Goal: Answer question/provide support: Share knowledge or assist other users

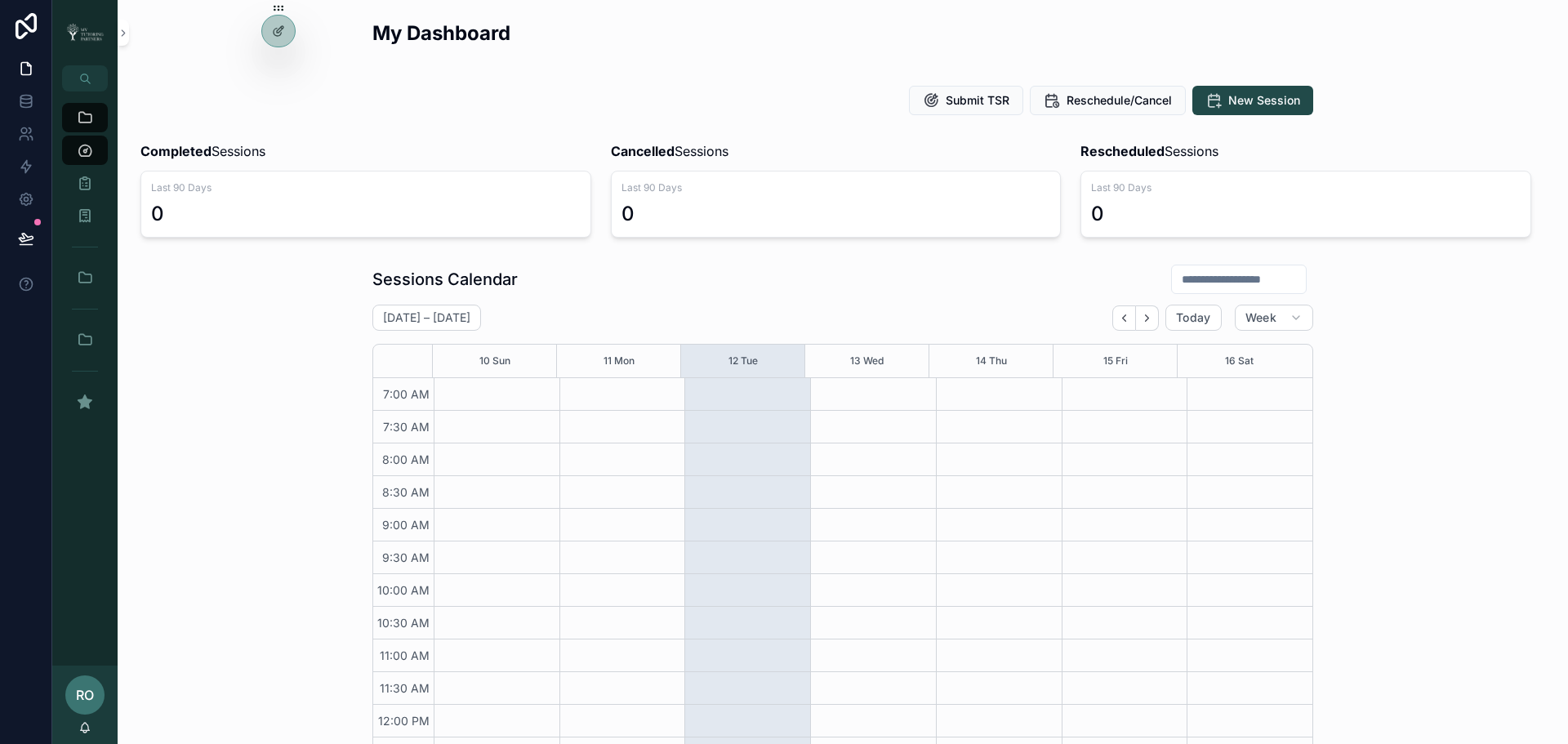
scroll to position [407, 0]
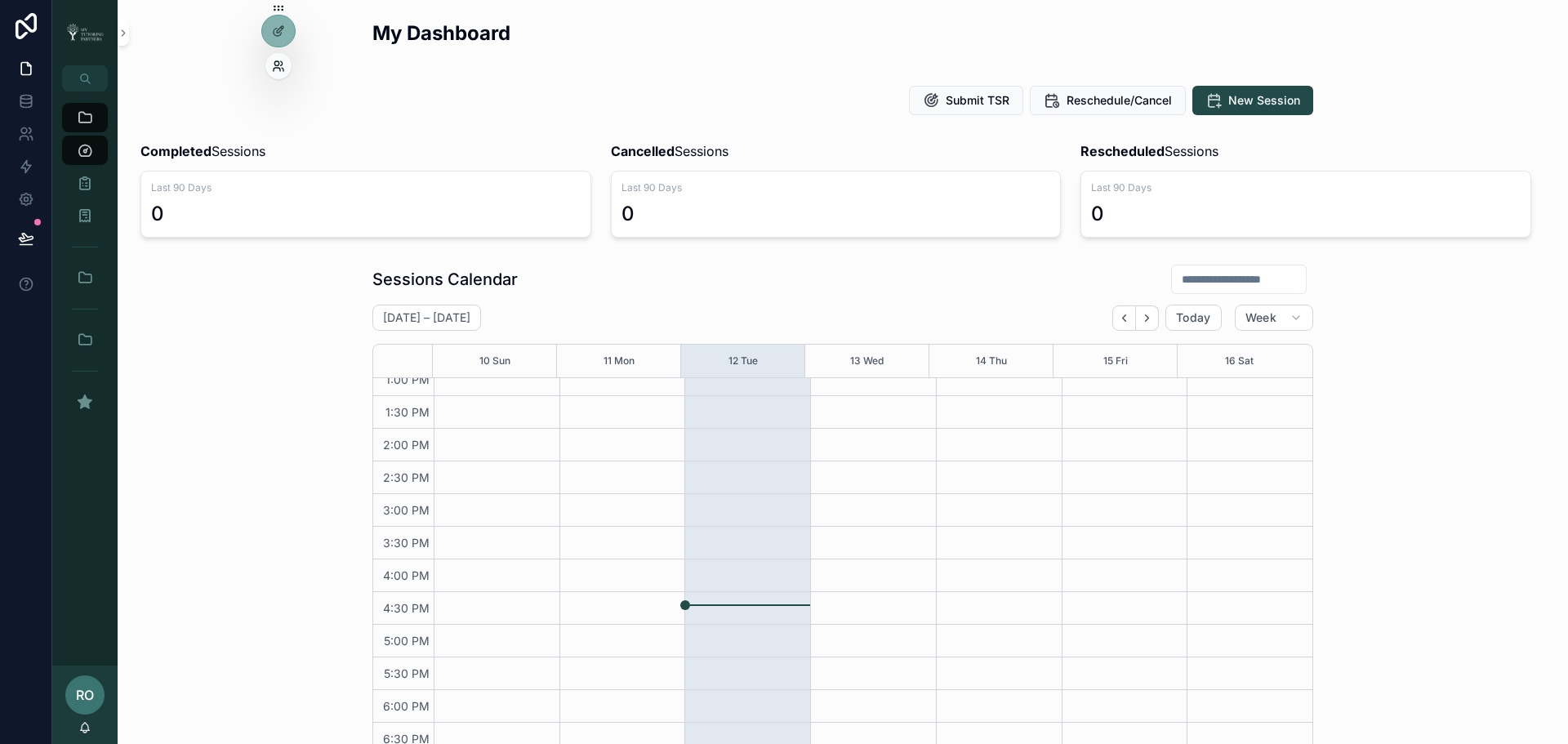
click at [277, 62] on icon at bounding box center [279, 66] width 13 height 13
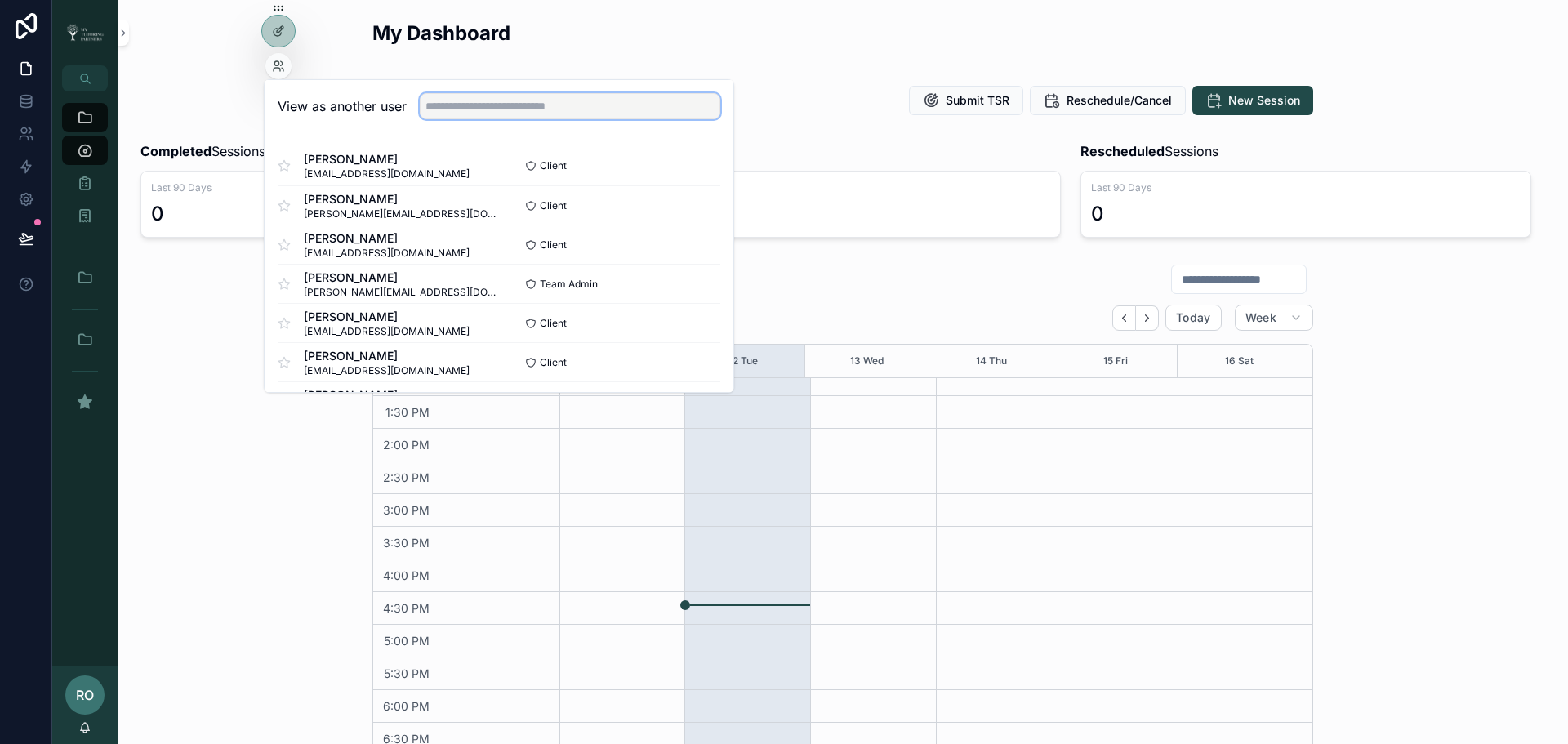
drag, startPoint x: 440, startPoint y: 109, endPoint x: 438, endPoint y: 99, distance: 10.2
click at [440, 109] on input "text" at bounding box center [570, 106] width 300 height 26
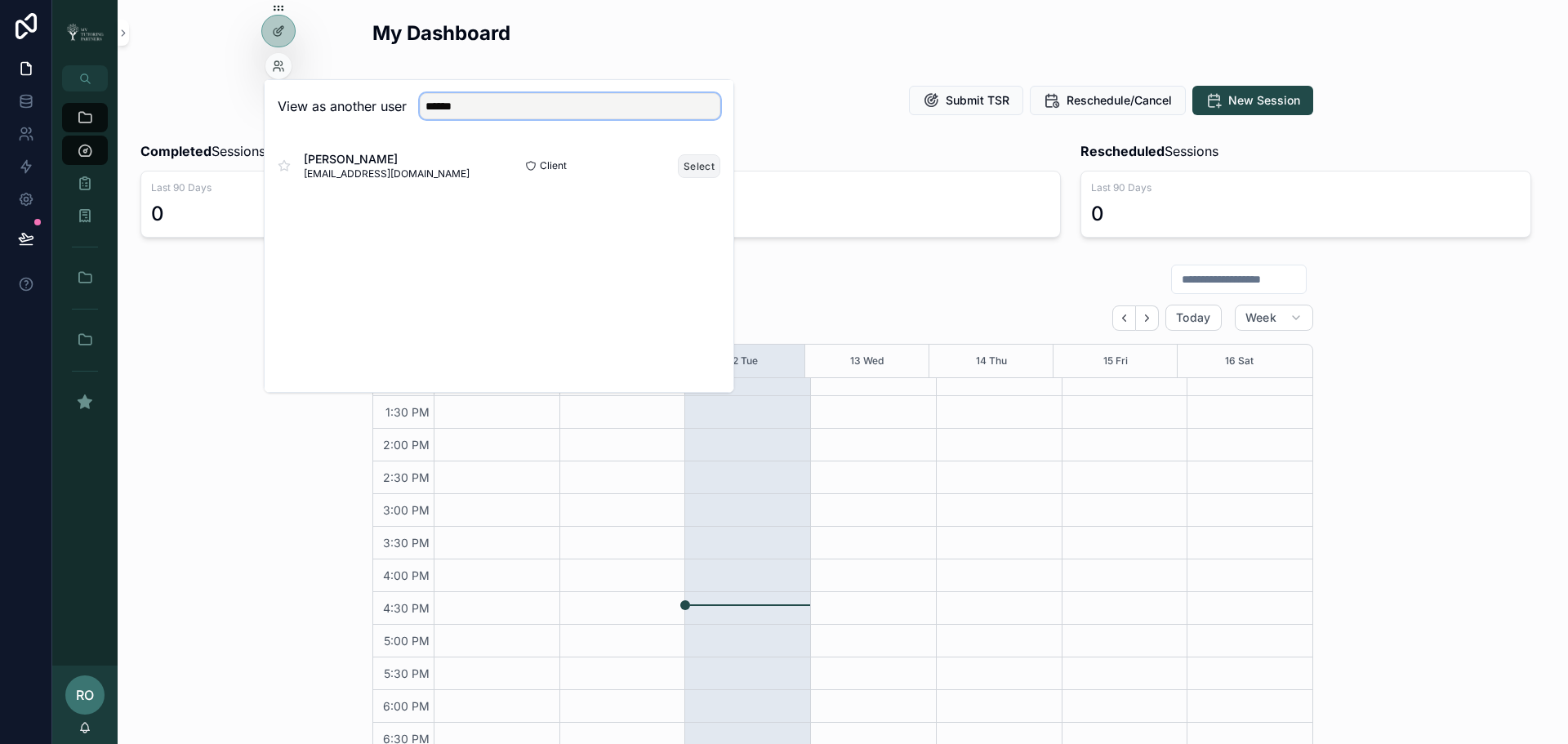
type input "******"
click at [699, 171] on button "Select" at bounding box center [698, 166] width 42 height 24
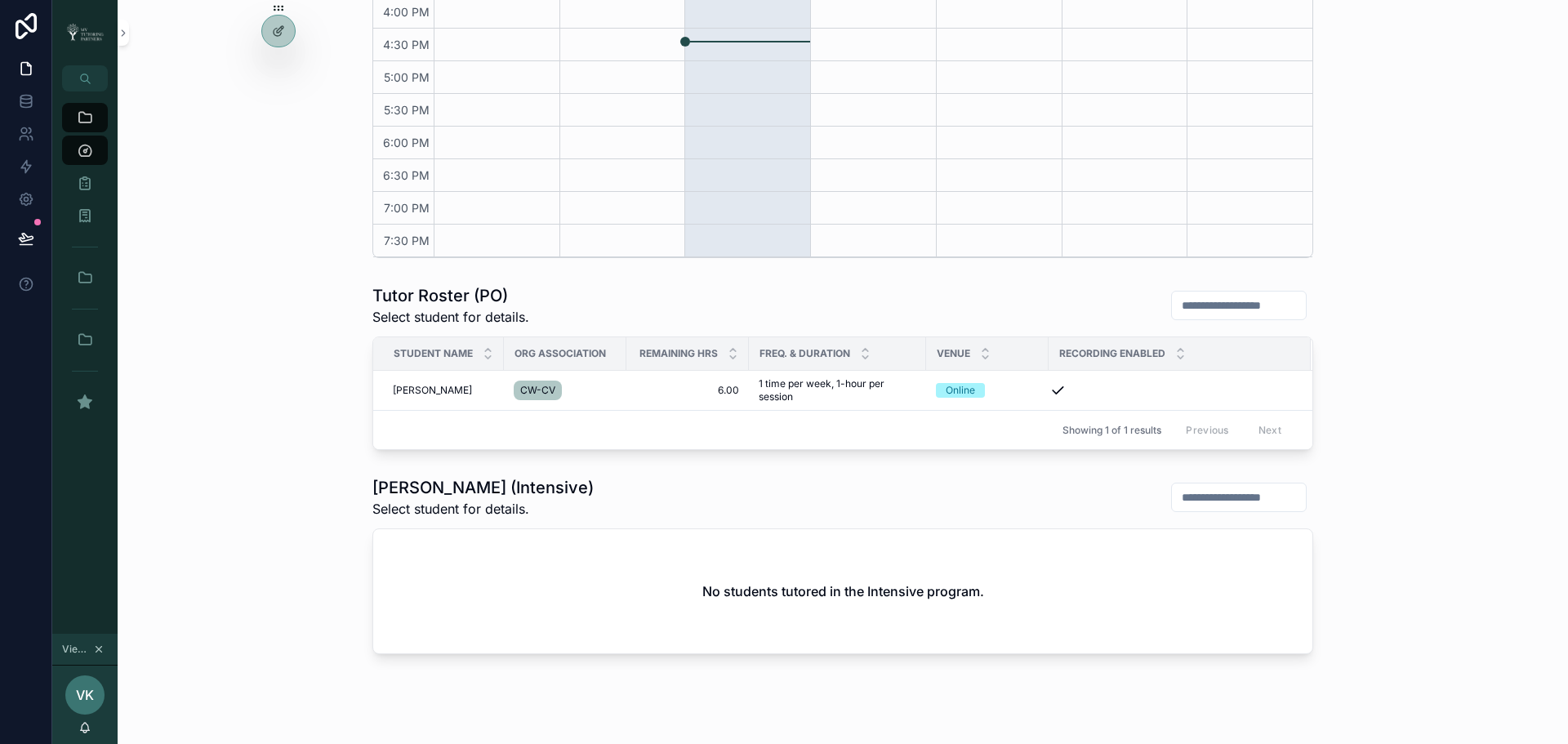
scroll to position [598, 0]
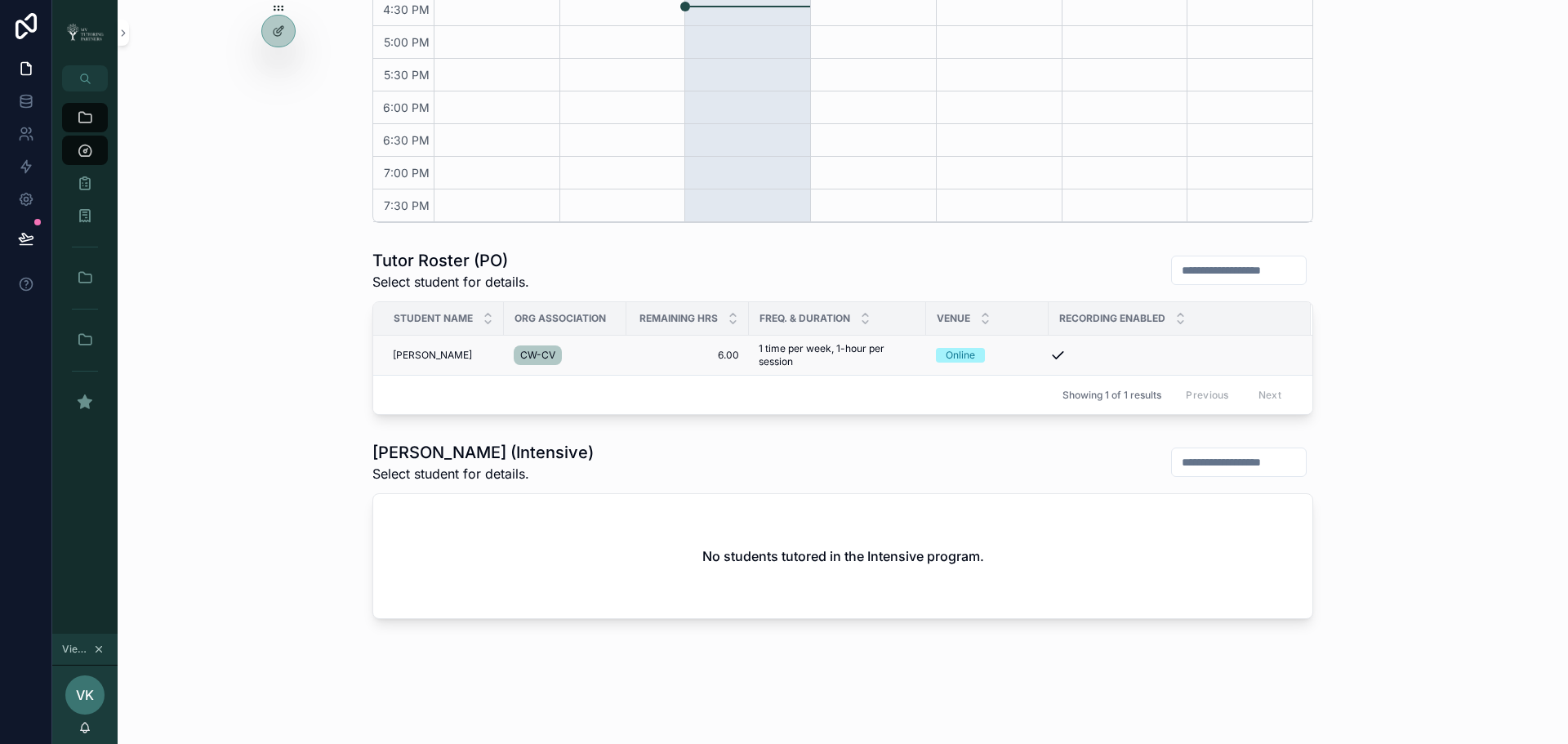
click at [691, 358] on span "6.00" at bounding box center [687, 356] width 103 height 13
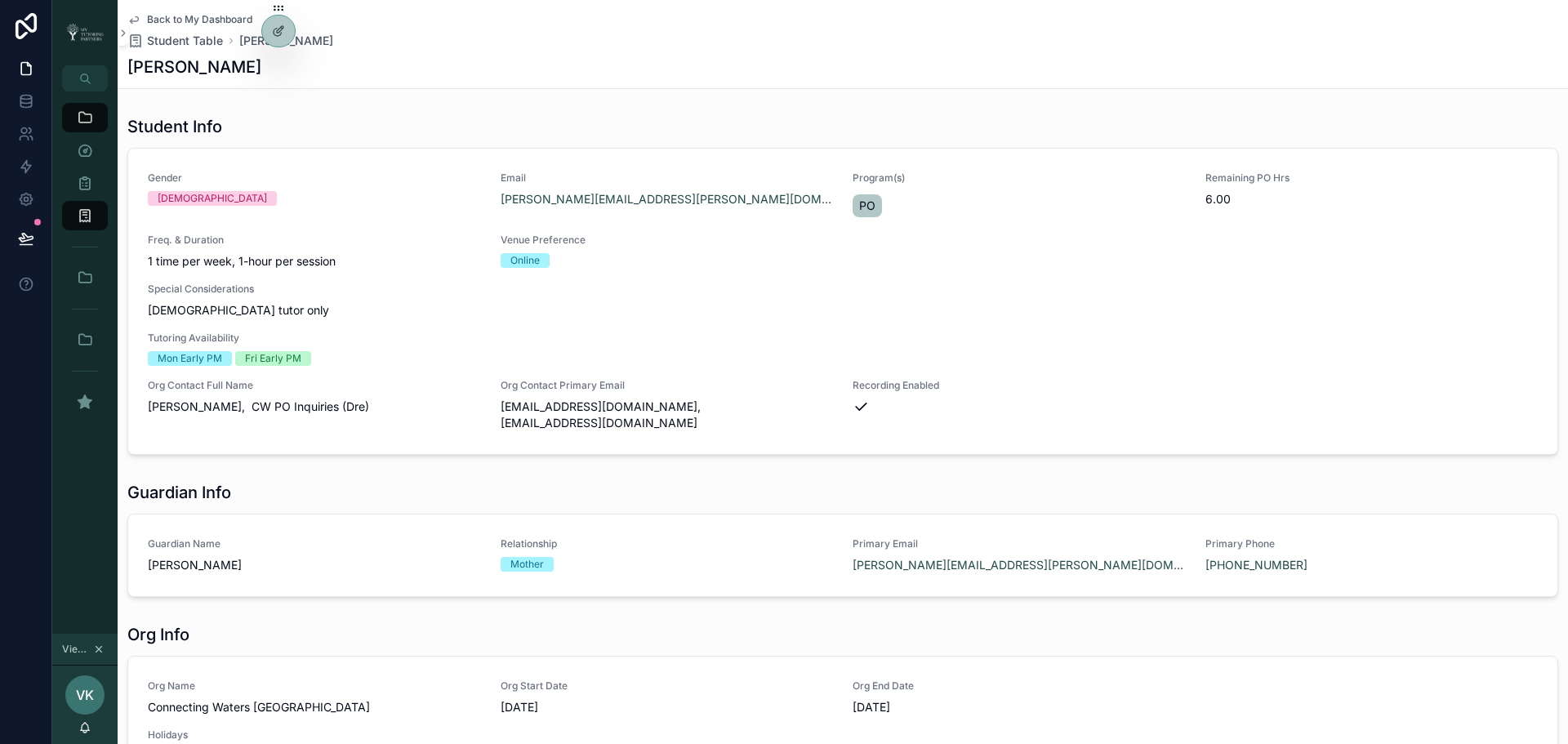
drag, startPoint x: 707, startPoint y: 72, endPoint x: 867, endPoint y: 7, distance: 172.7
click at [707, 72] on div "[PERSON_NAME]" at bounding box center [843, 67] width 1431 height 23
